Goal: Task Accomplishment & Management: Use online tool/utility

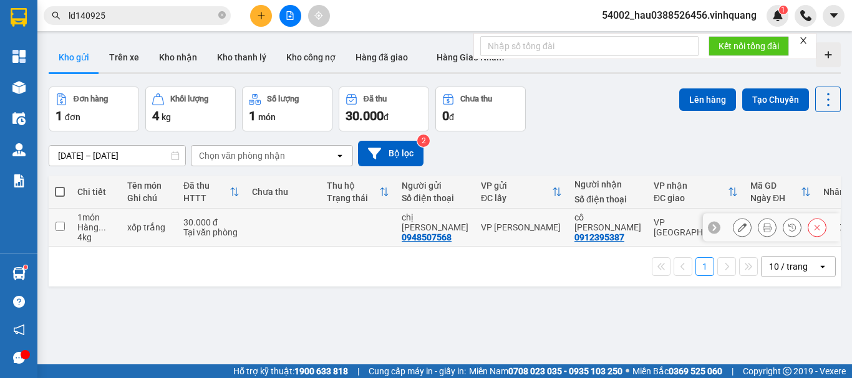
click at [60, 229] on input "checkbox" at bounding box center [59, 226] width 9 height 9
checkbox input "true"
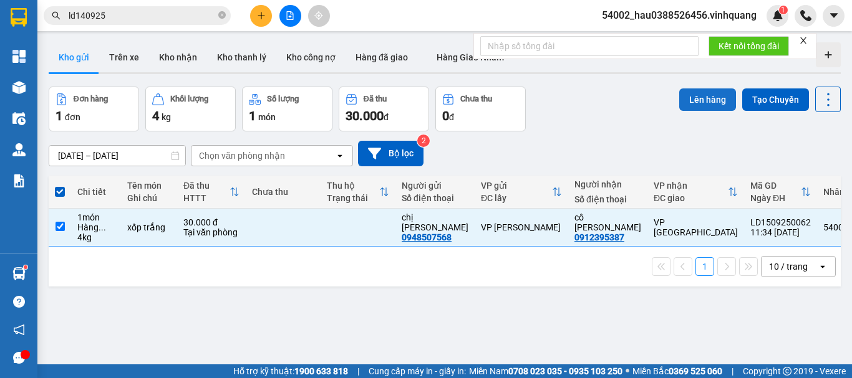
click at [690, 100] on button "Lên hàng" at bounding box center [707, 100] width 57 height 22
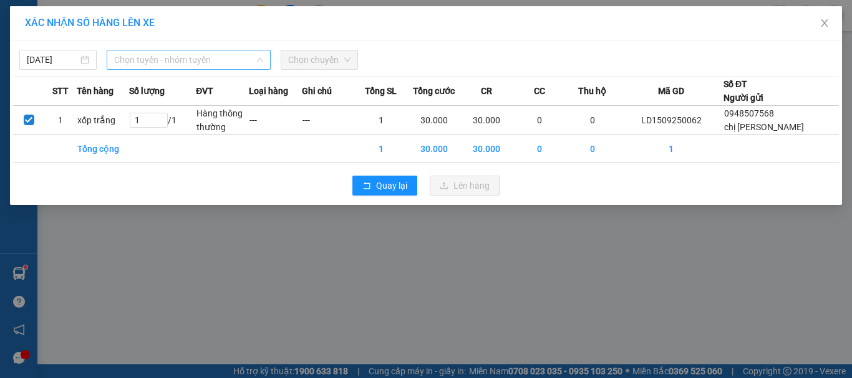
click at [170, 55] on span "Chọn tuyến - nhóm tuyến" at bounding box center [188, 60] width 149 height 19
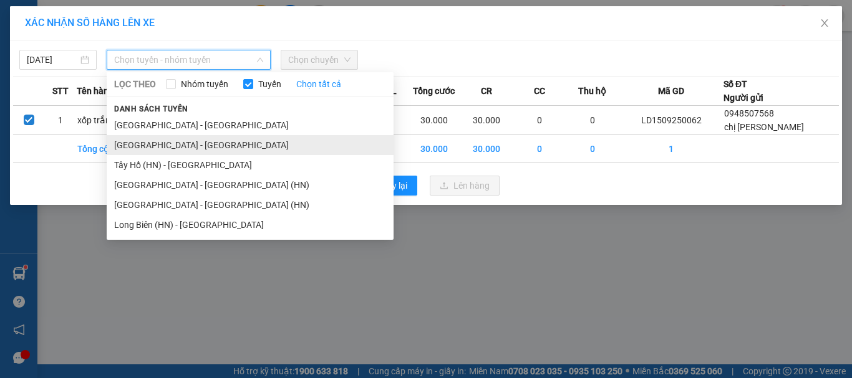
click at [168, 140] on li "[GEOGRAPHIC_DATA] - [GEOGRAPHIC_DATA]" at bounding box center [250, 145] width 287 height 20
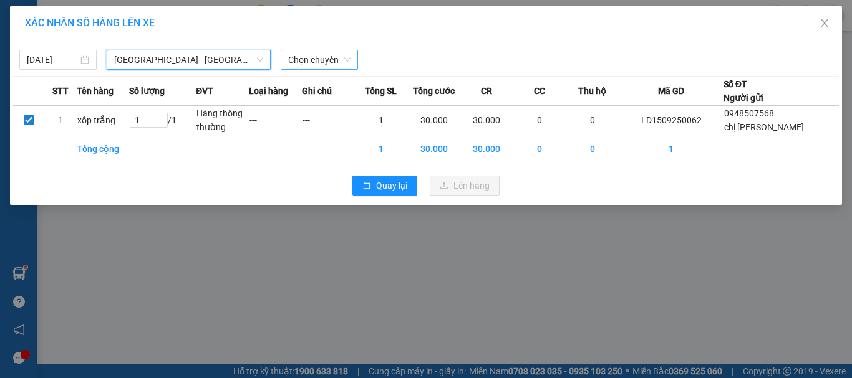
click at [302, 64] on span "Chọn chuyến" at bounding box center [319, 60] width 62 height 19
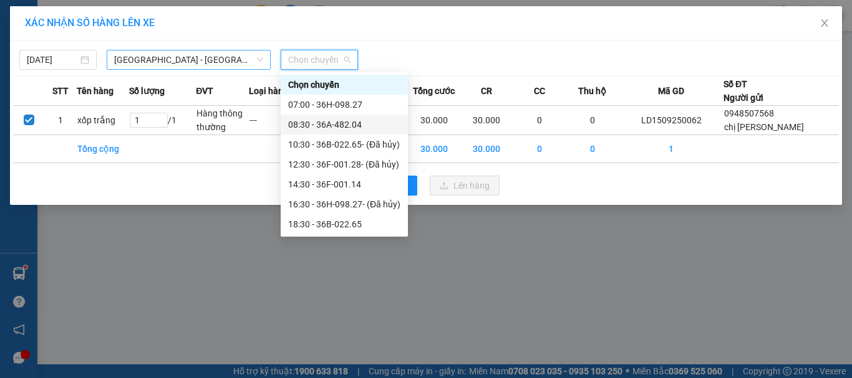
click at [175, 59] on span "[GEOGRAPHIC_DATA] - [GEOGRAPHIC_DATA]" at bounding box center [188, 60] width 149 height 19
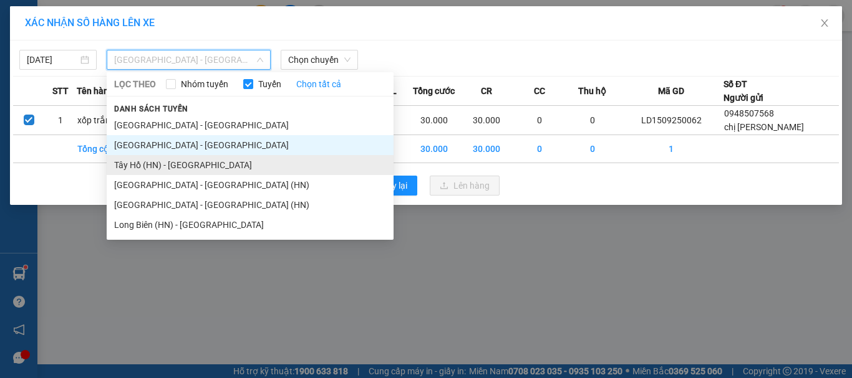
click at [198, 161] on li "Tây Hồ (HN) - [GEOGRAPHIC_DATA]" at bounding box center [250, 165] width 287 height 20
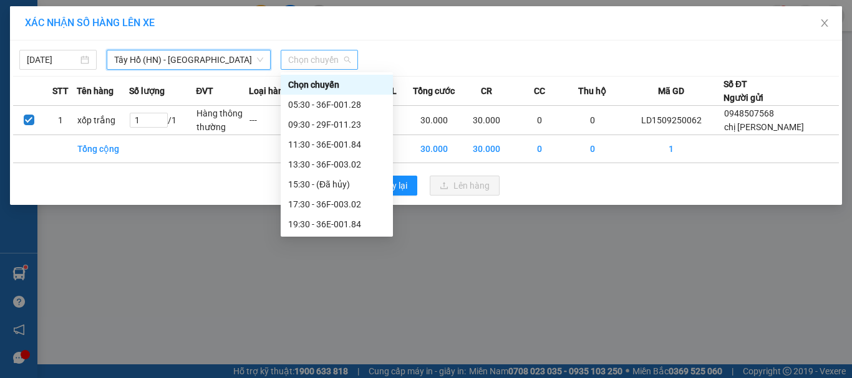
click at [302, 63] on span "Chọn chuyến" at bounding box center [319, 60] width 62 height 19
click at [331, 149] on div "11:30 - 36E-001.84" at bounding box center [336, 145] width 97 height 14
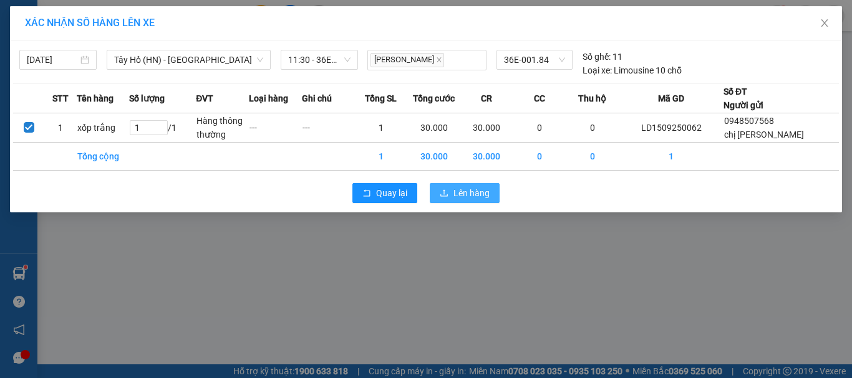
click at [476, 190] on span "Lên hàng" at bounding box center [471, 193] width 36 height 14
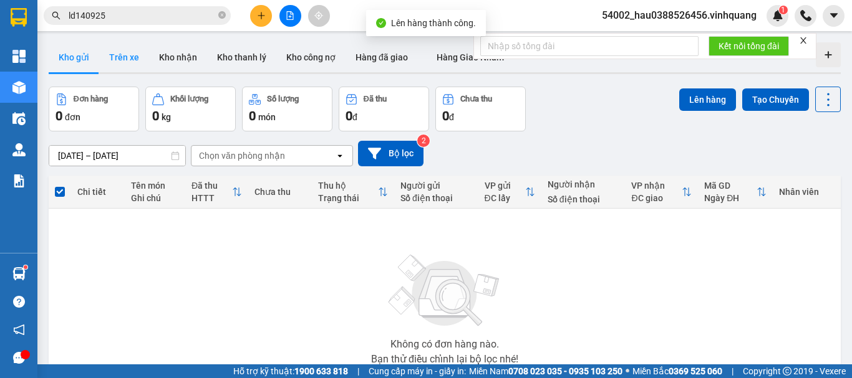
click at [122, 59] on button "Trên xe" at bounding box center [124, 57] width 50 height 30
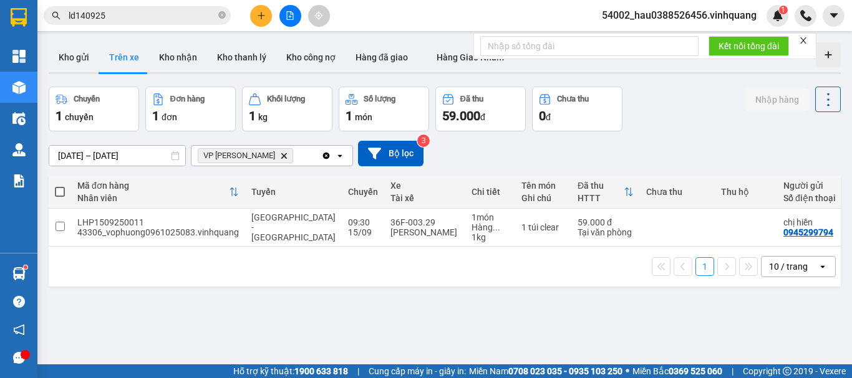
click at [280, 158] on icon "Delete" at bounding box center [283, 155] width 7 height 7
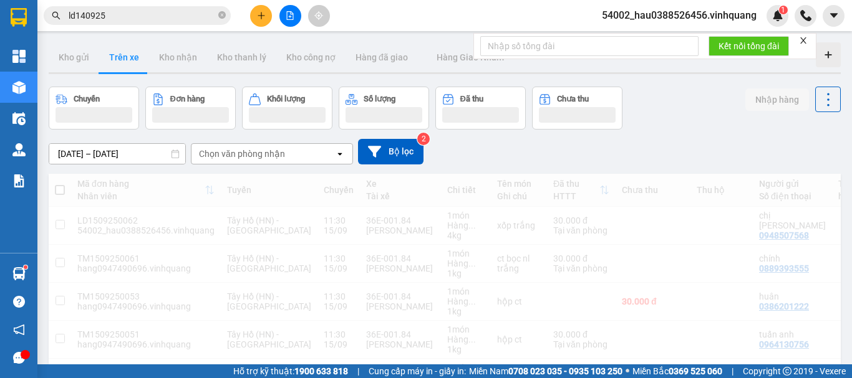
click at [260, 157] on div "Chọn văn phòng nhận" at bounding box center [242, 154] width 86 height 12
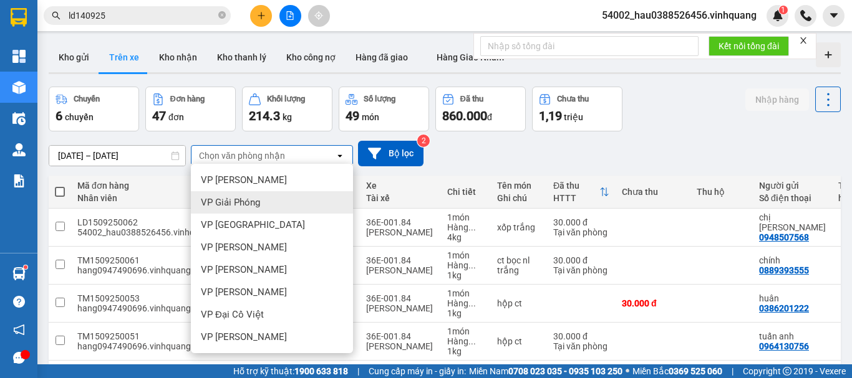
click at [264, 208] on div "VP Giải Phóng" at bounding box center [272, 202] width 162 height 22
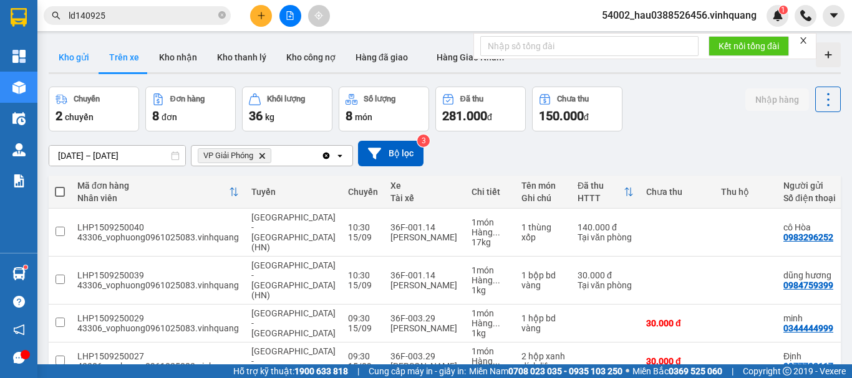
click at [72, 60] on button "Kho gửi" at bounding box center [74, 57] width 51 height 30
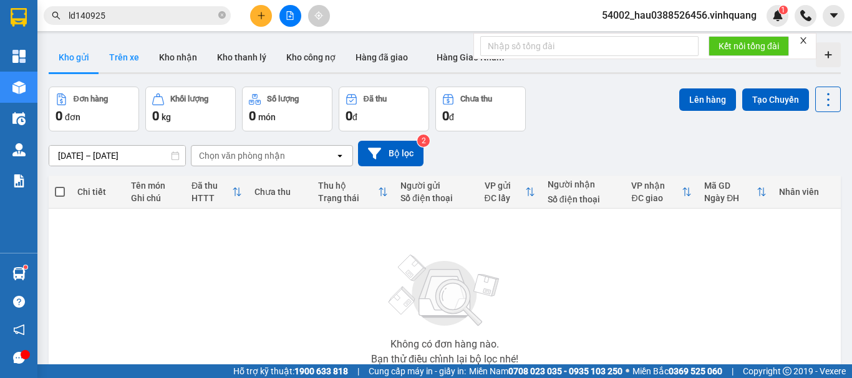
click at [124, 64] on button "Trên xe" at bounding box center [124, 57] width 50 height 30
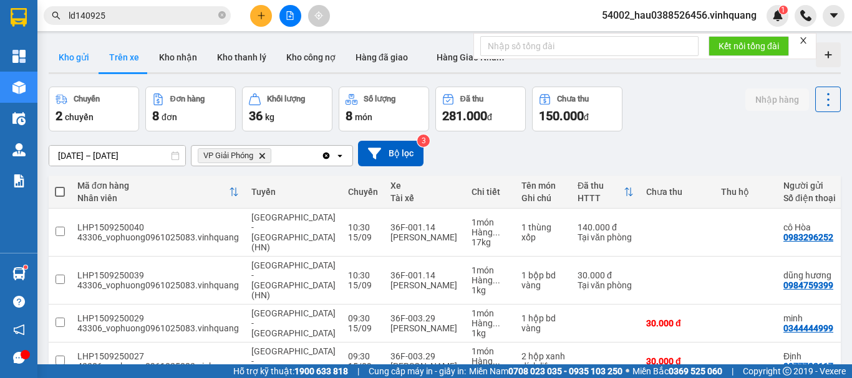
click at [70, 60] on button "Kho gửi" at bounding box center [74, 57] width 51 height 30
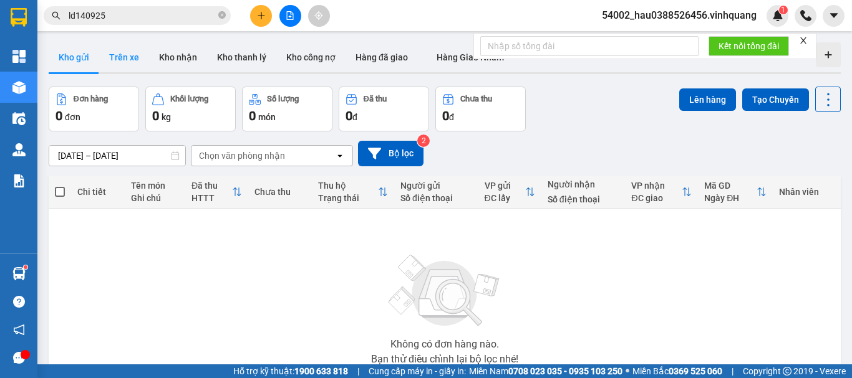
click at [119, 64] on button "Trên xe" at bounding box center [124, 57] width 50 height 30
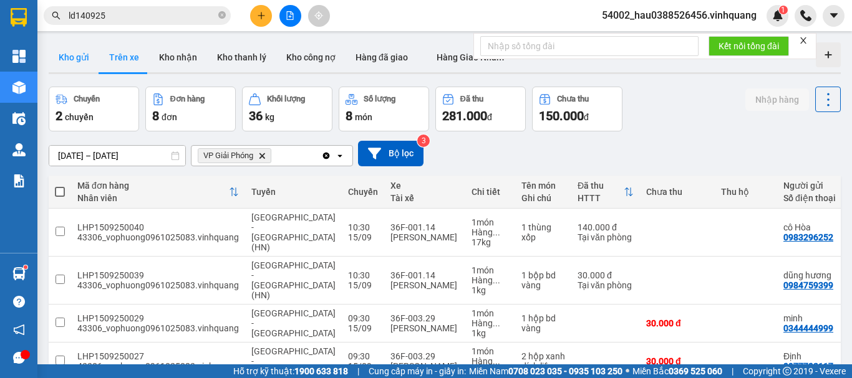
click at [79, 60] on button "Kho gửi" at bounding box center [74, 57] width 51 height 30
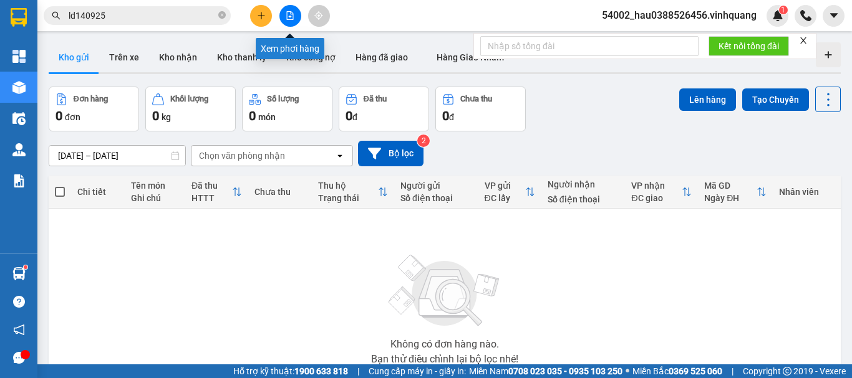
click at [296, 17] on button at bounding box center [290, 16] width 22 height 22
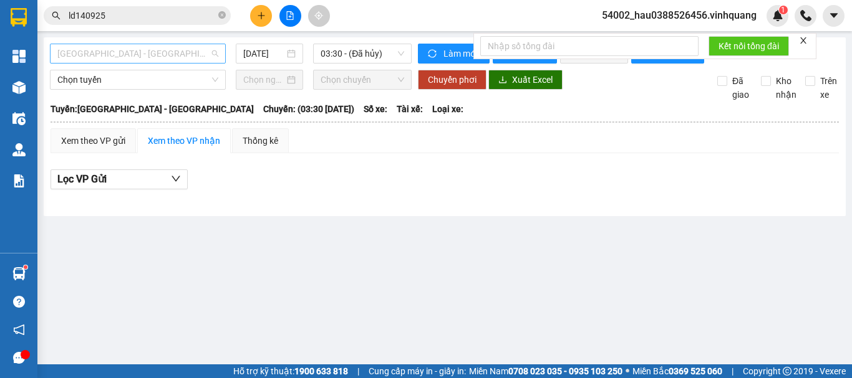
click at [182, 52] on span "[GEOGRAPHIC_DATA] - [GEOGRAPHIC_DATA]" at bounding box center [137, 53] width 161 height 19
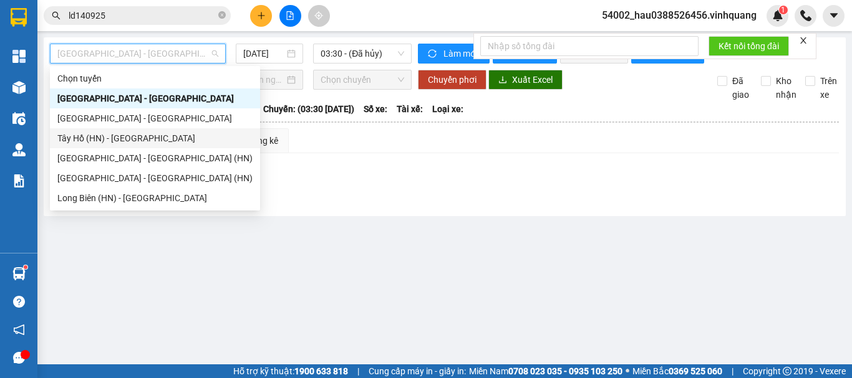
click at [123, 137] on div "Tây Hồ (HN) - [GEOGRAPHIC_DATA]" at bounding box center [154, 139] width 195 height 14
type input "[DATE]"
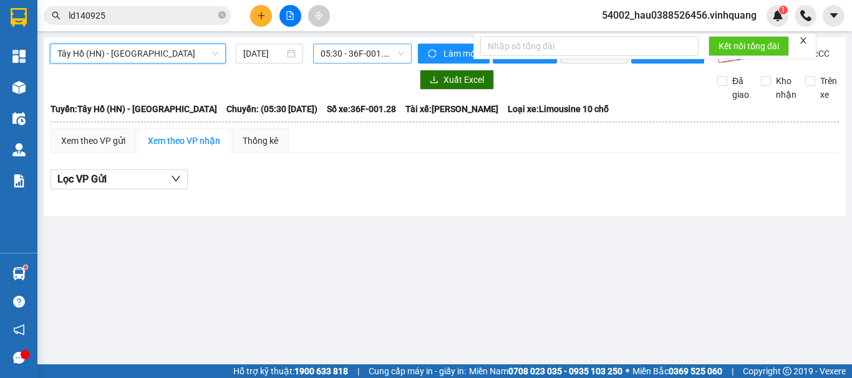
click at [350, 55] on span "05:30 - 36F-001.28" at bounding box center [362, 53] width 84 height 19
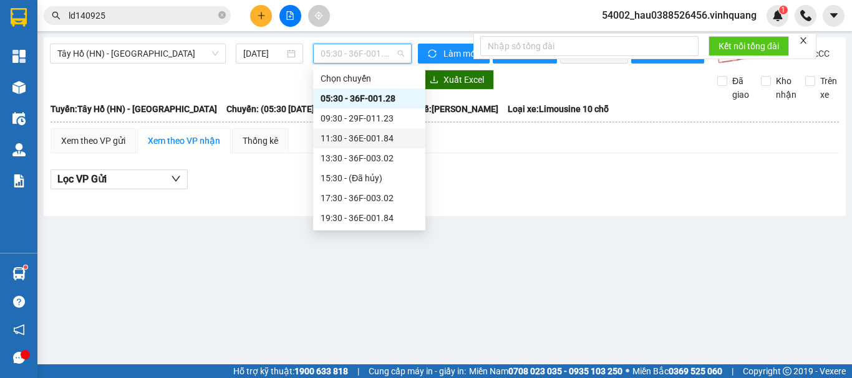
click at [354, 143] on div "11:30 - 36E-001.84" at bounding box center [368, 139] width 97 height 14
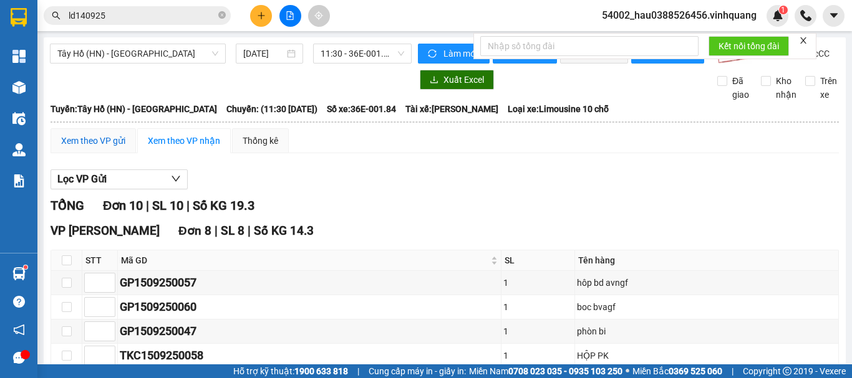
click at [99, 148] on div "Xem theo VP gửi" at bounding box center [93, 141] width 64 height 14
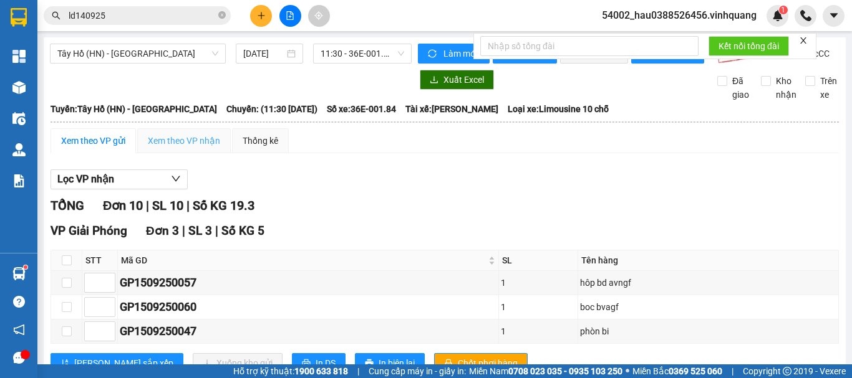
click at [171, 153] on div "Xem theo VP nhận" at bounding box center [184, 140] width 94 height 25
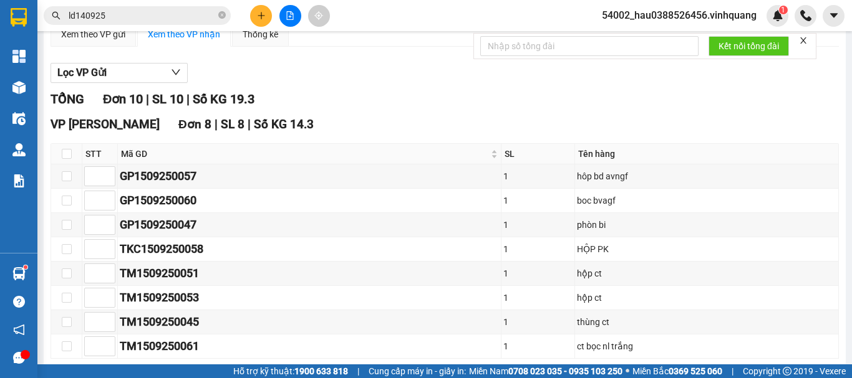
scroll to position [109, 0]
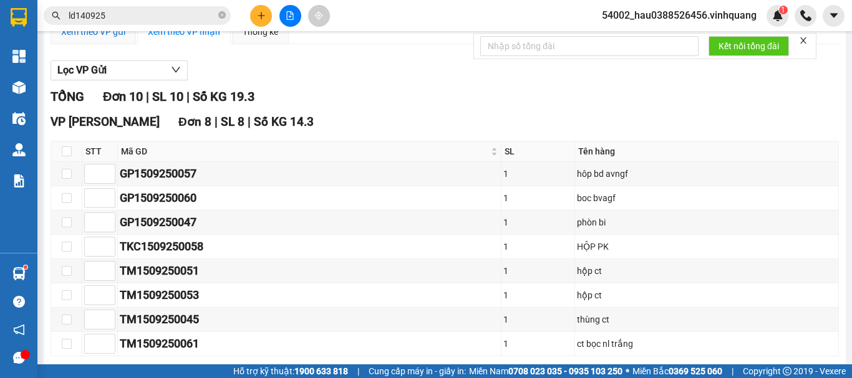
click at [71, 39] on div "Xem theo VP gửi" at bounding box center [93, 32] width 64 height 14
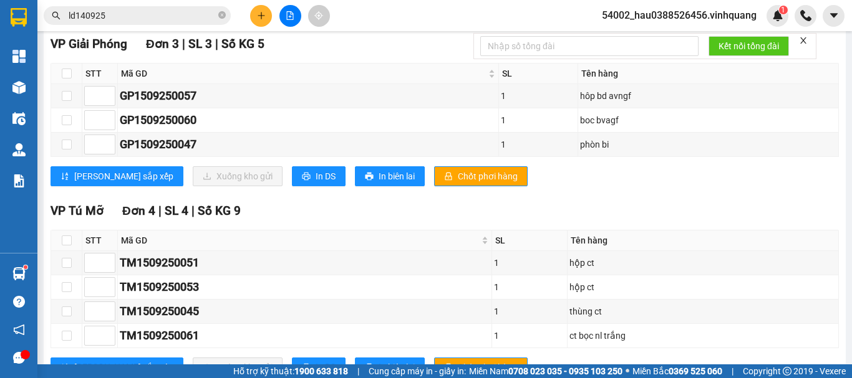
scroll to position [154, 0]
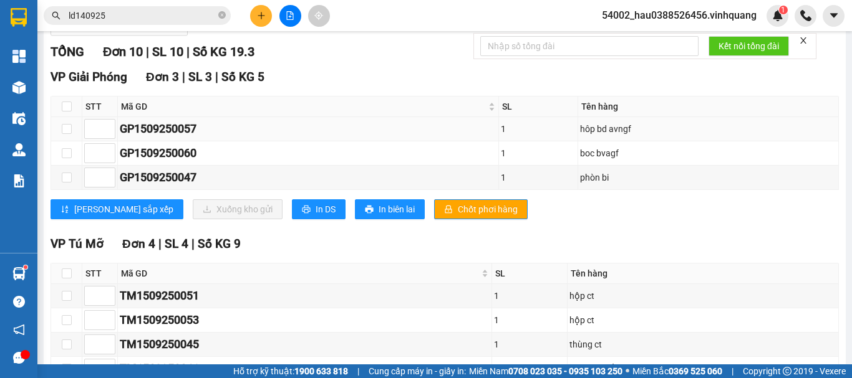
click at [430, 138] on div "GP1509250057" at bounding box center [308, 128] width 377 height 17
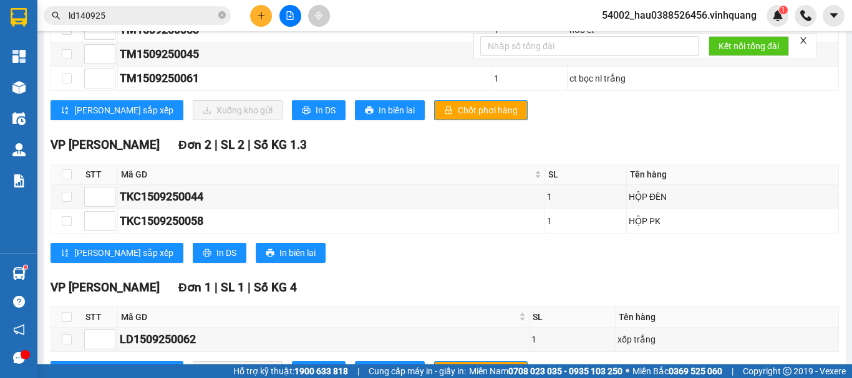
scroll to position [507, 0]
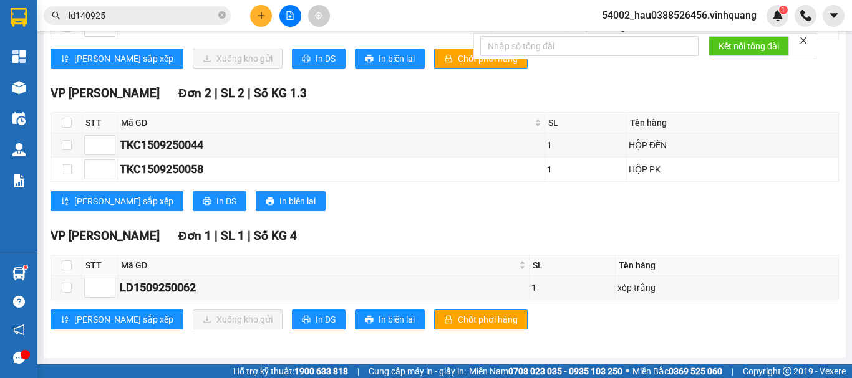
click at [412, 208] on div "[PERSON_NAME] sắp xếp In DS In biên lai" at bounding box center [445, 201] width 788 height 20
